Goal: Task Accomplishment & Management: Manage account settings

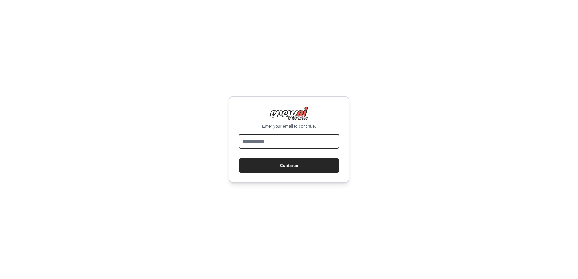
click at [280, 146] on input "email" at bounding box center [289, 141] width 100 height 15
type input "**********"
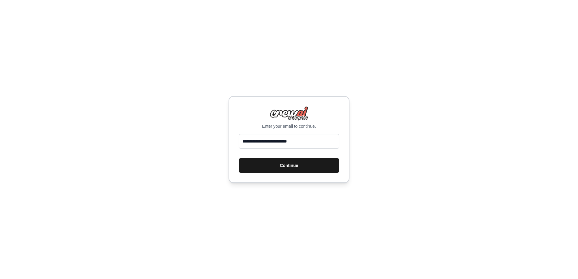
click at [271, 166] on button "Continue" at bounding box center [289, 165] width 100 height 15
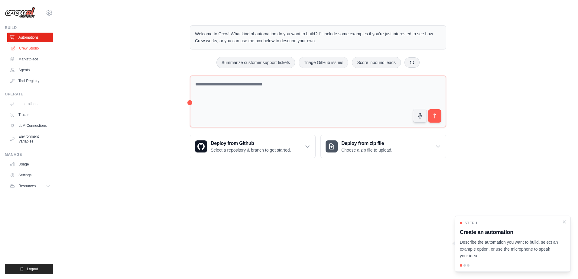
click at [34, 49] on link "Crew Studio" at bounding box center [31, 49] width 46 height 10
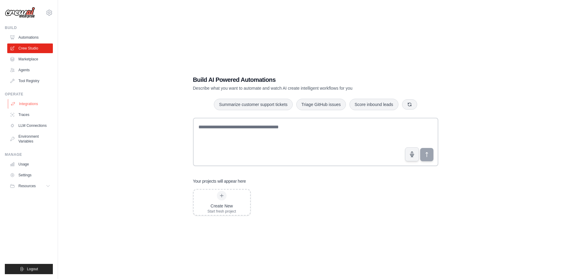
click at [21, 103] on link "Integrations" at bounding box center [31, 104] width 46 height 10
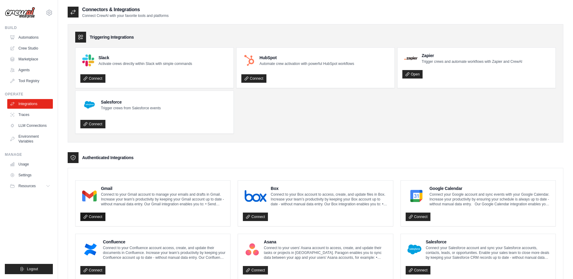
click at [97, 218] on link "Connect" at bounding box center [92, 217] width 25 height 8
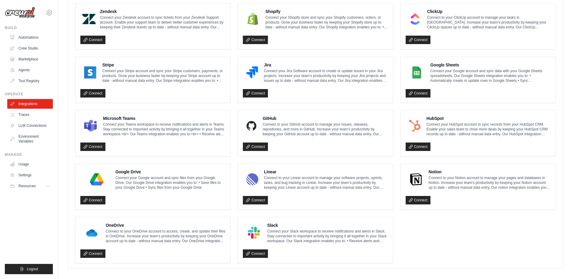
scroll to position [289, 0]
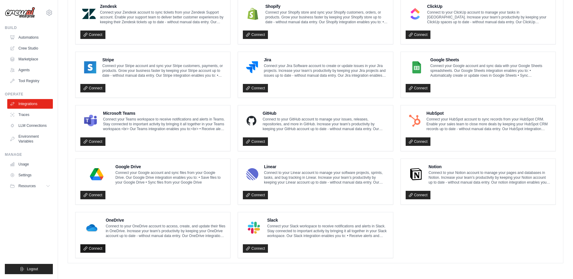
click at [90, 249] on link "Connect" at bounding box center [92, 248] width 25 height 8
click at [415, 89] on link "Connect" at bounding box center [418, 88] width 25 height 8
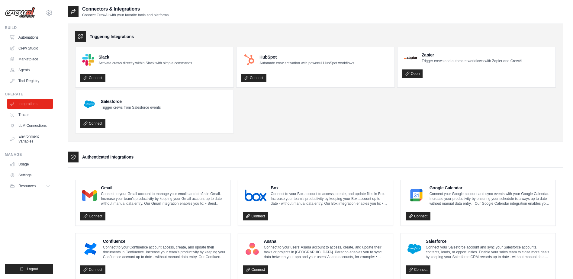
scroll to position [0, 0]
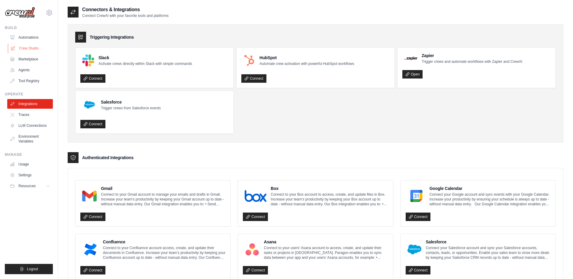
click at [27, 49] on link "Crew Studio" at bounding box center [31, 49] width 46 height 10
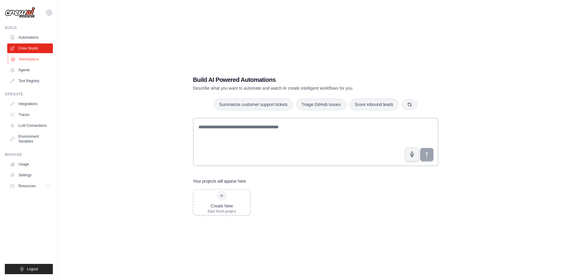
click at [27, 58] on link "Marketplace" at bounding box center [31, 59] width 46 height 10
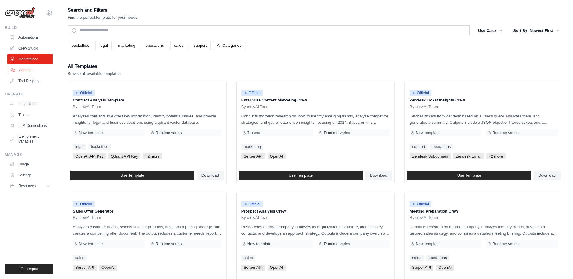
click at [24, 70] on link "Agents" at bounding box center [31, 70] width 46 height 10
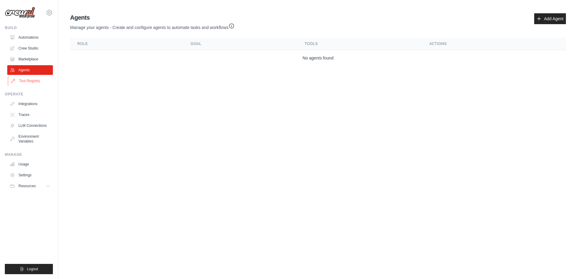
click at [30, 81] on link "Tool Registry" at bounding box center [31, 81] width 46 height 10
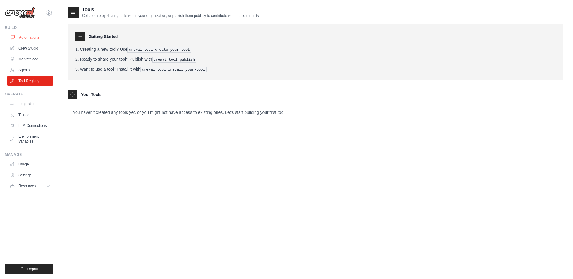
click at [27, 38] on link "Automations" at bounding box center [31, 38] width 46 height 10
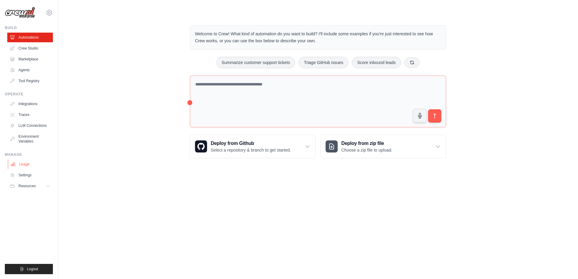
click at [26, 165] on link "Usage" at bounding box center [31, 165] width 46 height 10
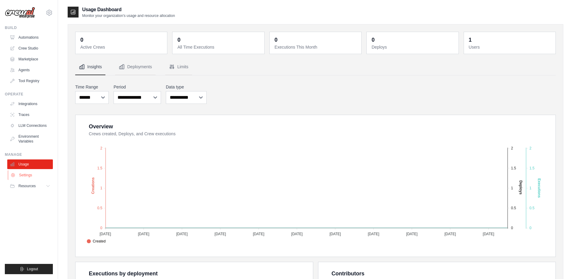
click at [27, 177] on link "Settings" at bounding box center [31, 175] width 46 height 10
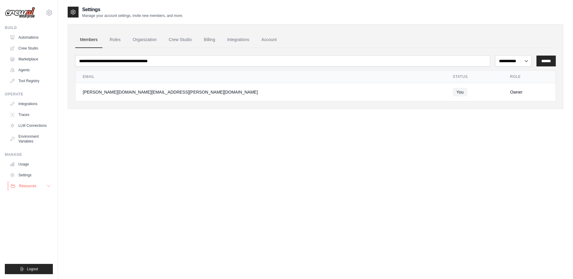
click at [25, 187] on span "Resources" at bounding box center [27, 186] width 17 height 5
click at [116, 40] on link "Roles" at bounding box center [115, 40] width 21 height 16
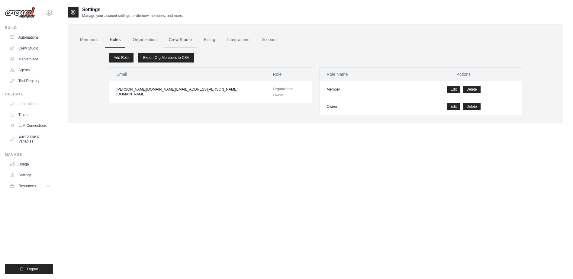
click at [174, 39] on link "Crew Studio" at bounding box center [180, 40] width 33 height 16
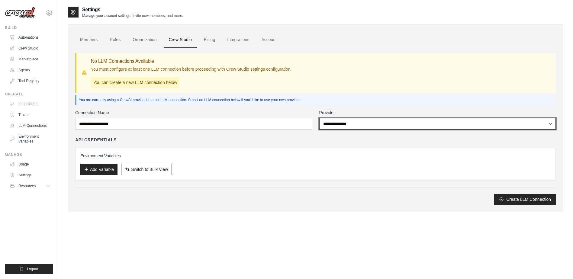
click at [367, 127] on select "**********" at bounding box center [437, 123] width 237 height 11
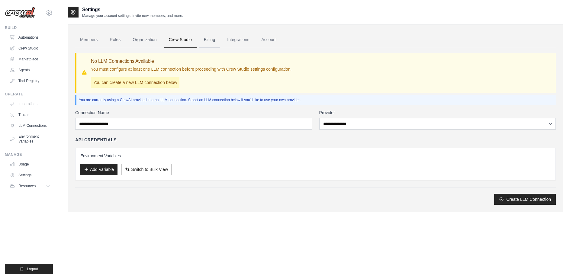
click at [215, 40] on link "Billing" at bounding box center [209, 40] width 21 height 16
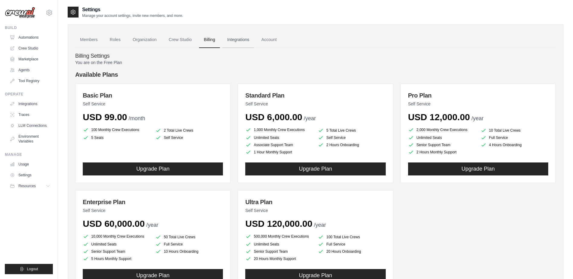
click at [235, 39] on link "Integrations" at bounding box center [238, 40] width 32 height 16
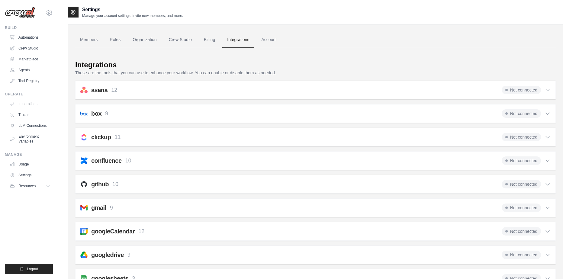
click at [270, 41] on link "Account" at bounding box center [268, 40] width 25 height 16
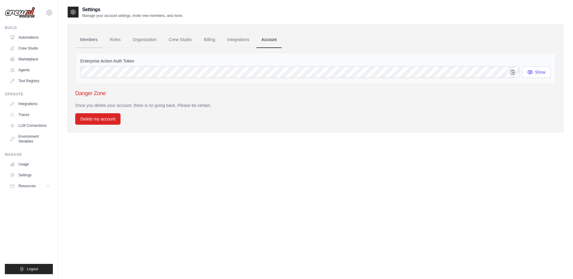
click at [92, 39] on link "Members" at bounding box center [88, 40] width 27 height 16
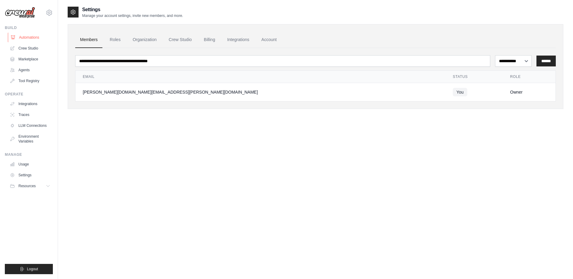
click at [24, 37] on link "Automations" at bounding box center [31, 38] width 46 height 10
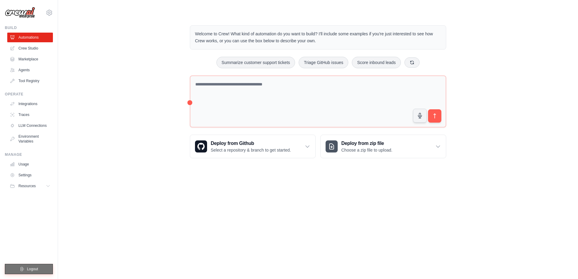
click at [29, 267] on span "Logout" at bounding box center [32, 269] width 11 height 5
